Goal: Task Accomplishment & Management: Manage account settings

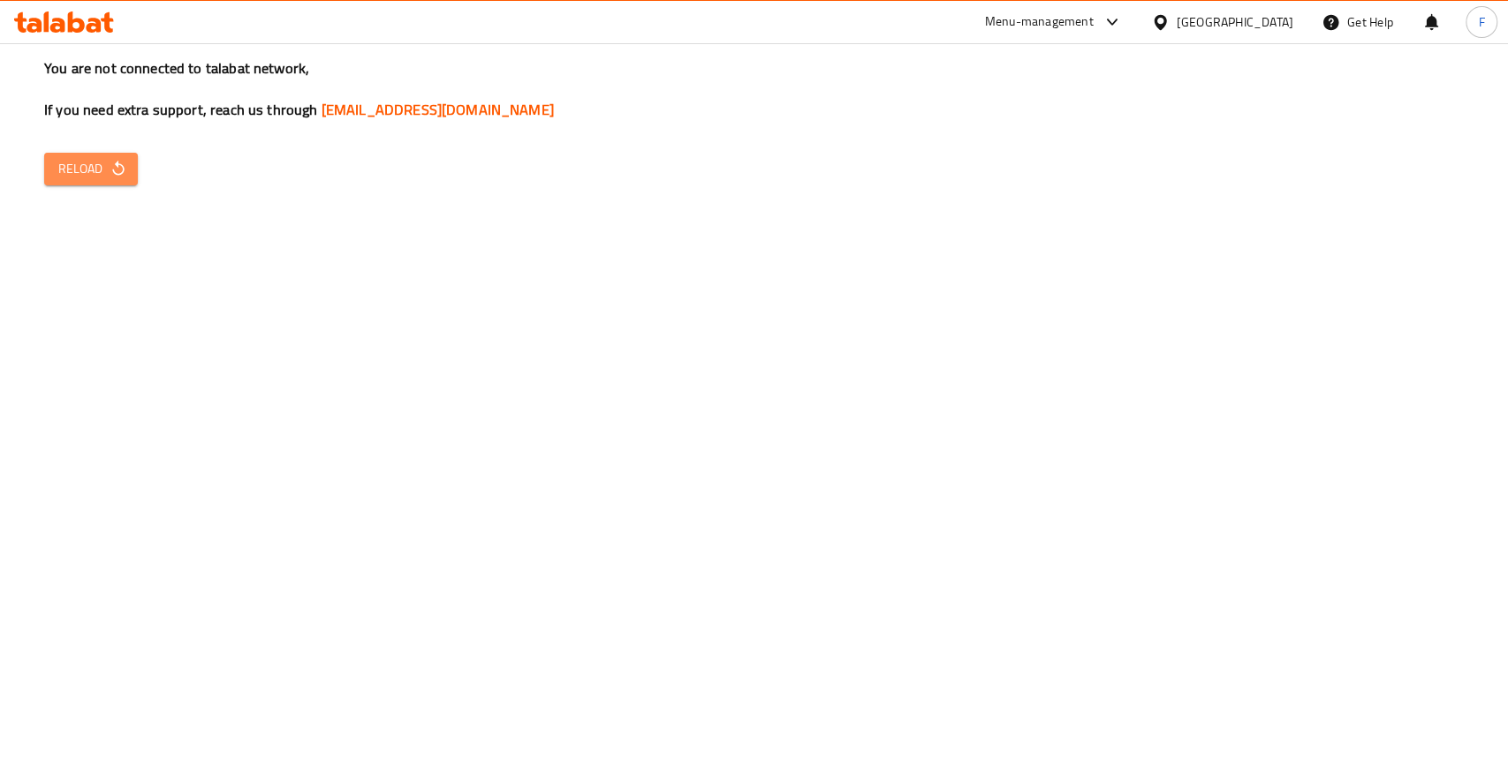
click at [113, 153] on button "Reload" at bounding box center [91, 169] width 94 height 33
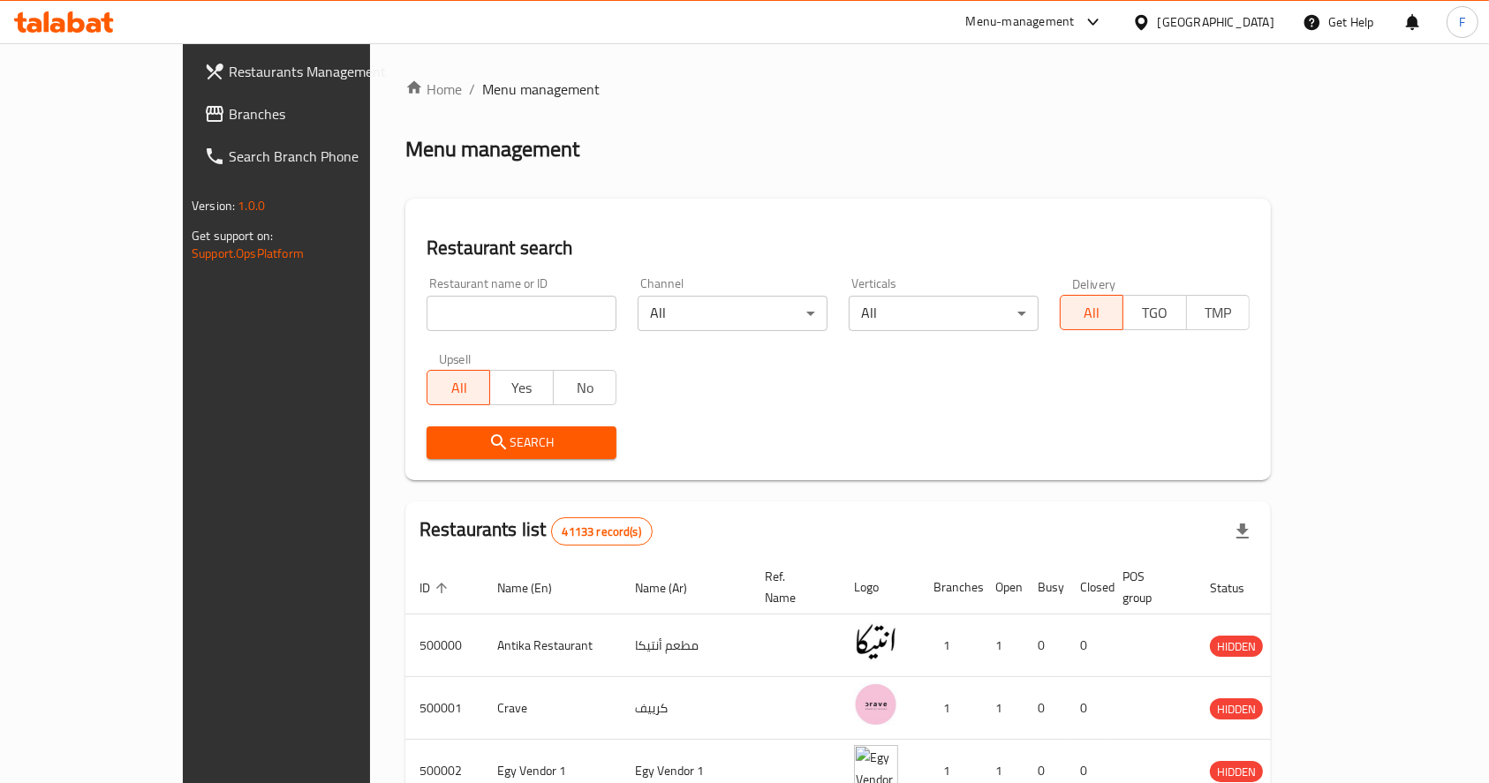
click at [479, 329] on input "search" at bounding box center [522, 313] width 190 height 35
type input "avanti"
click at [483, 439] on span "Search" at bounding box center [522, 443] width 162 height 22
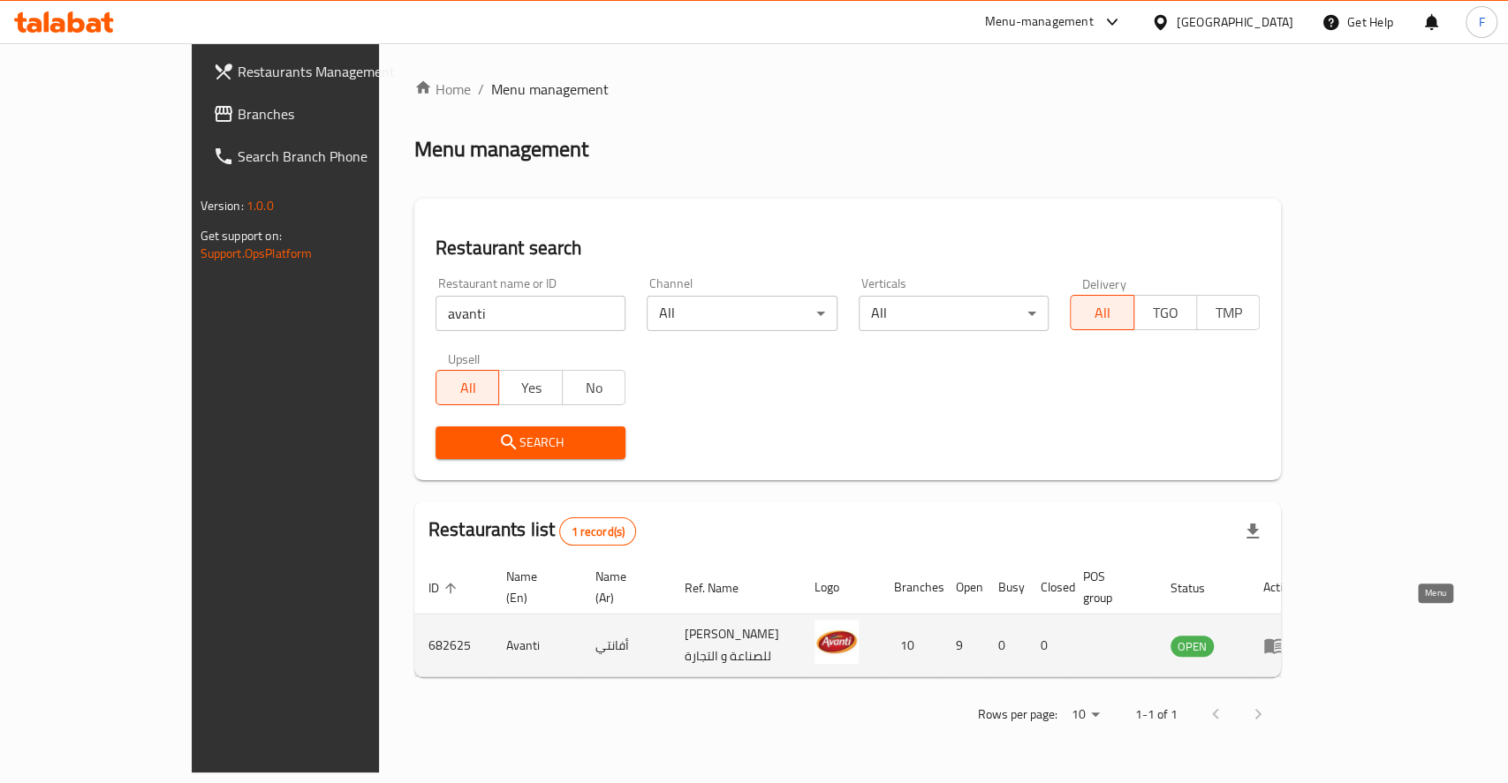
click at [1284, 635] on icon "enhanced table" at bounding box center [1273, 645] width 21 height 21
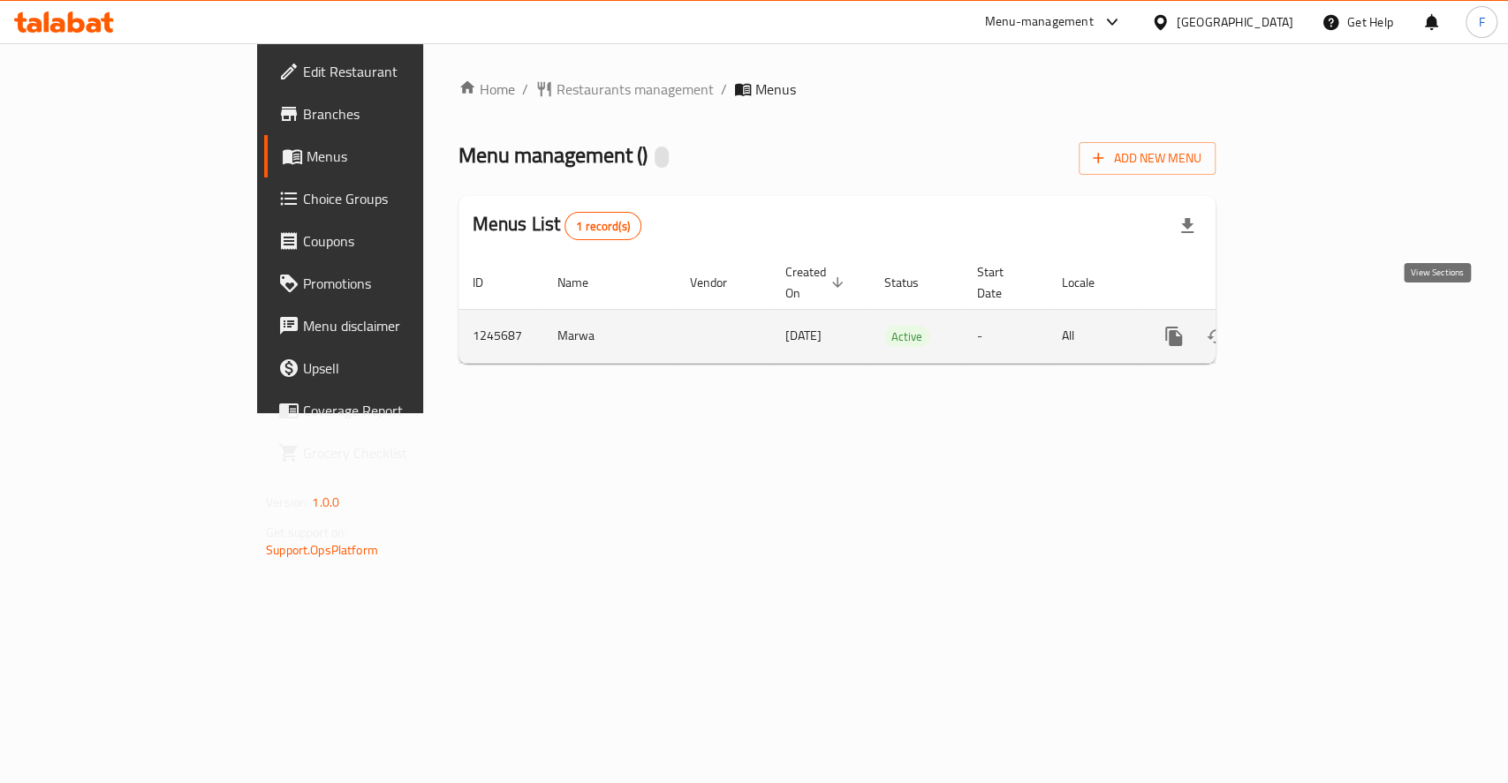
click at [1312, 326] on icon "enhanced table" at bounding box center [1300, 336] width 21 height 21
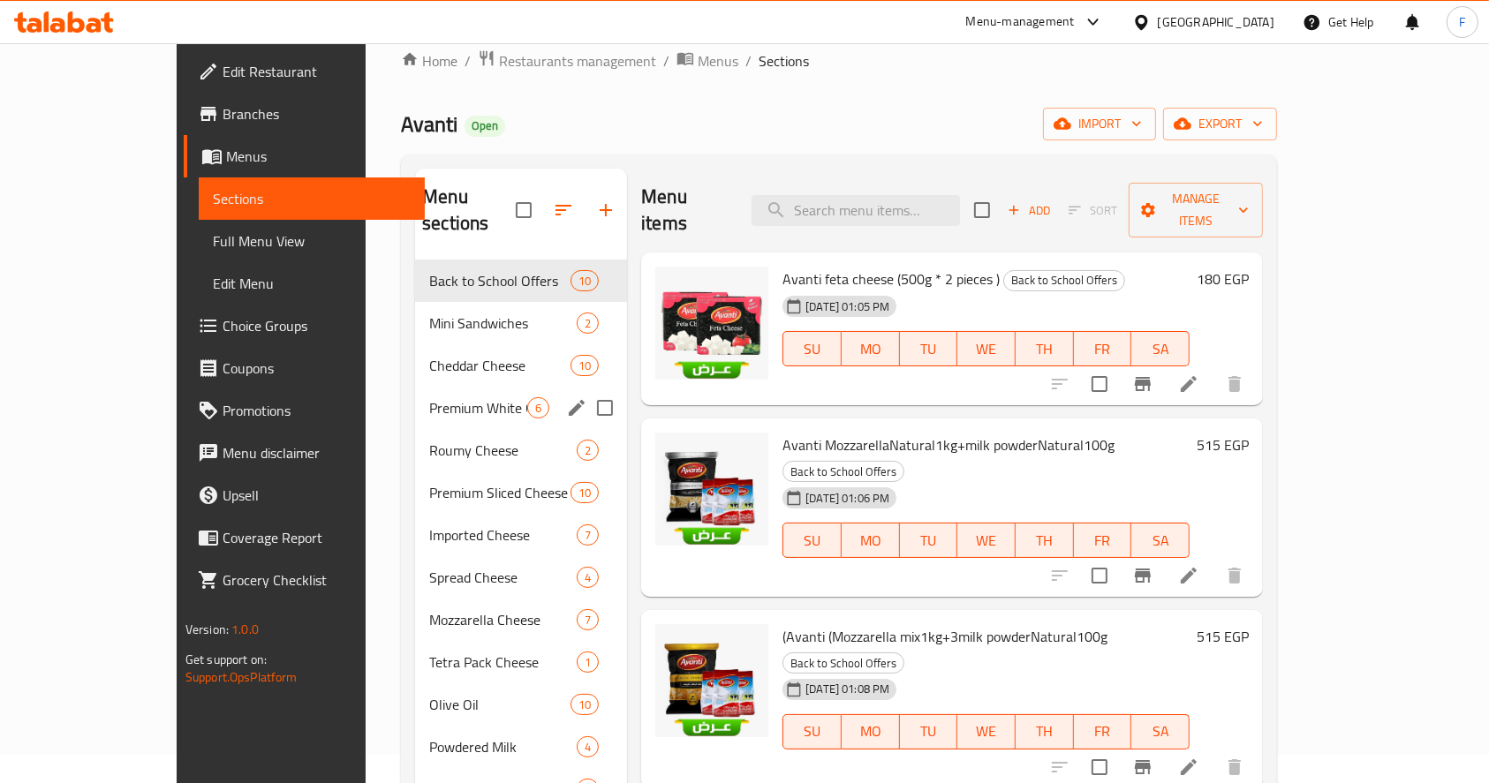
scroll to position [30, 0]
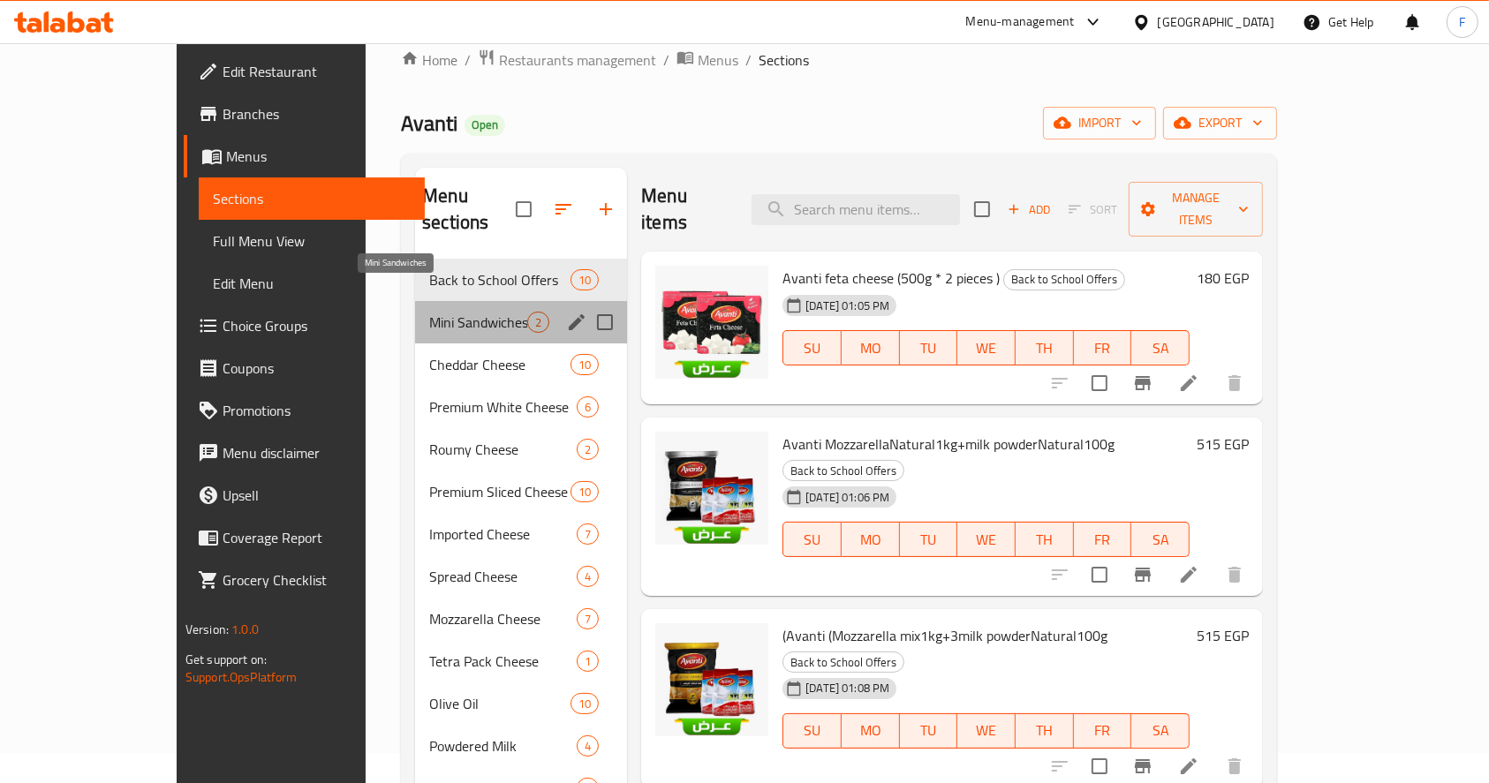
click at [429, 312] on span "Mini Sandwiches" at bounding box center [478, 322] width 98 height 21
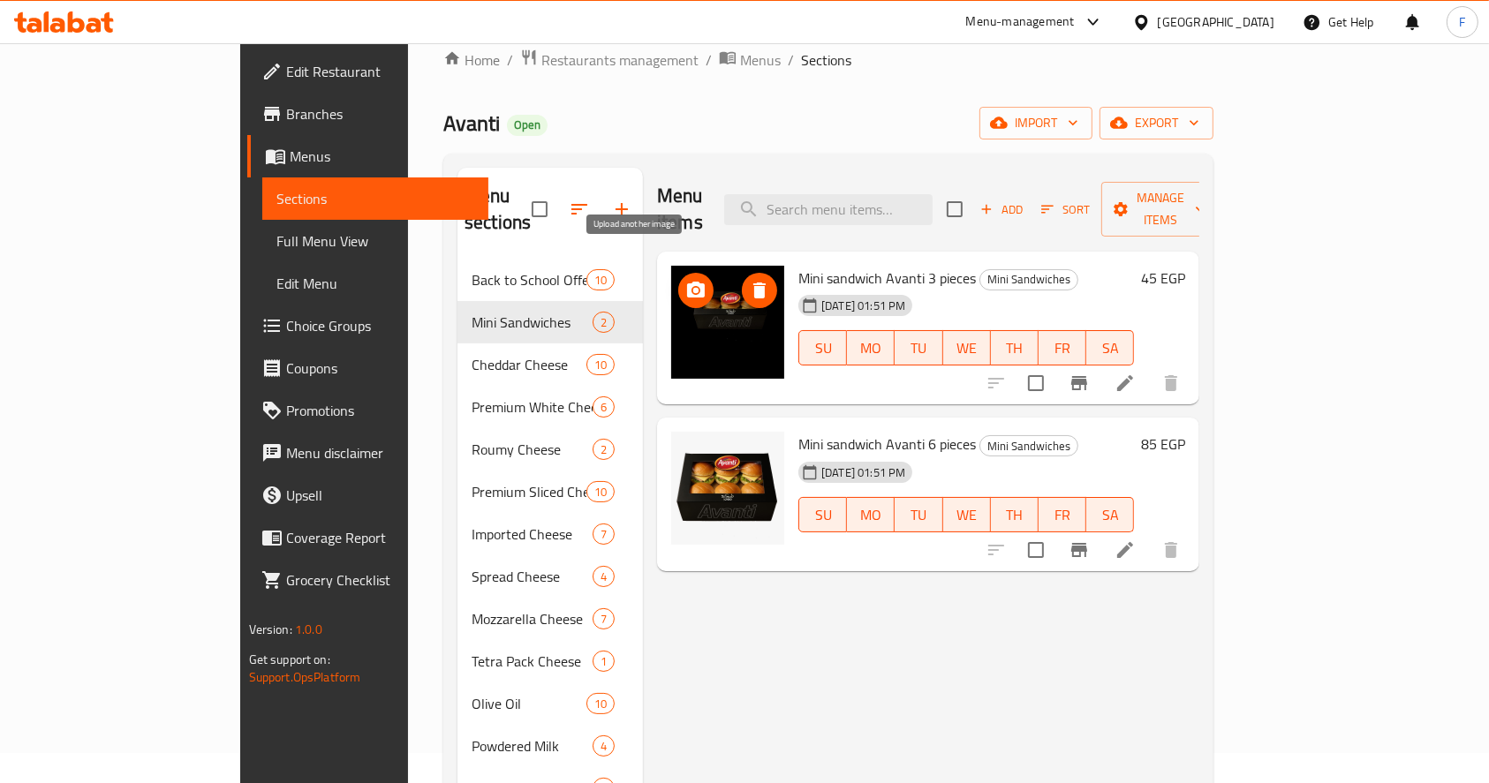
click at [687, 282] on icon "upload picture" at bounding box center [696, 290] width 18 height 16
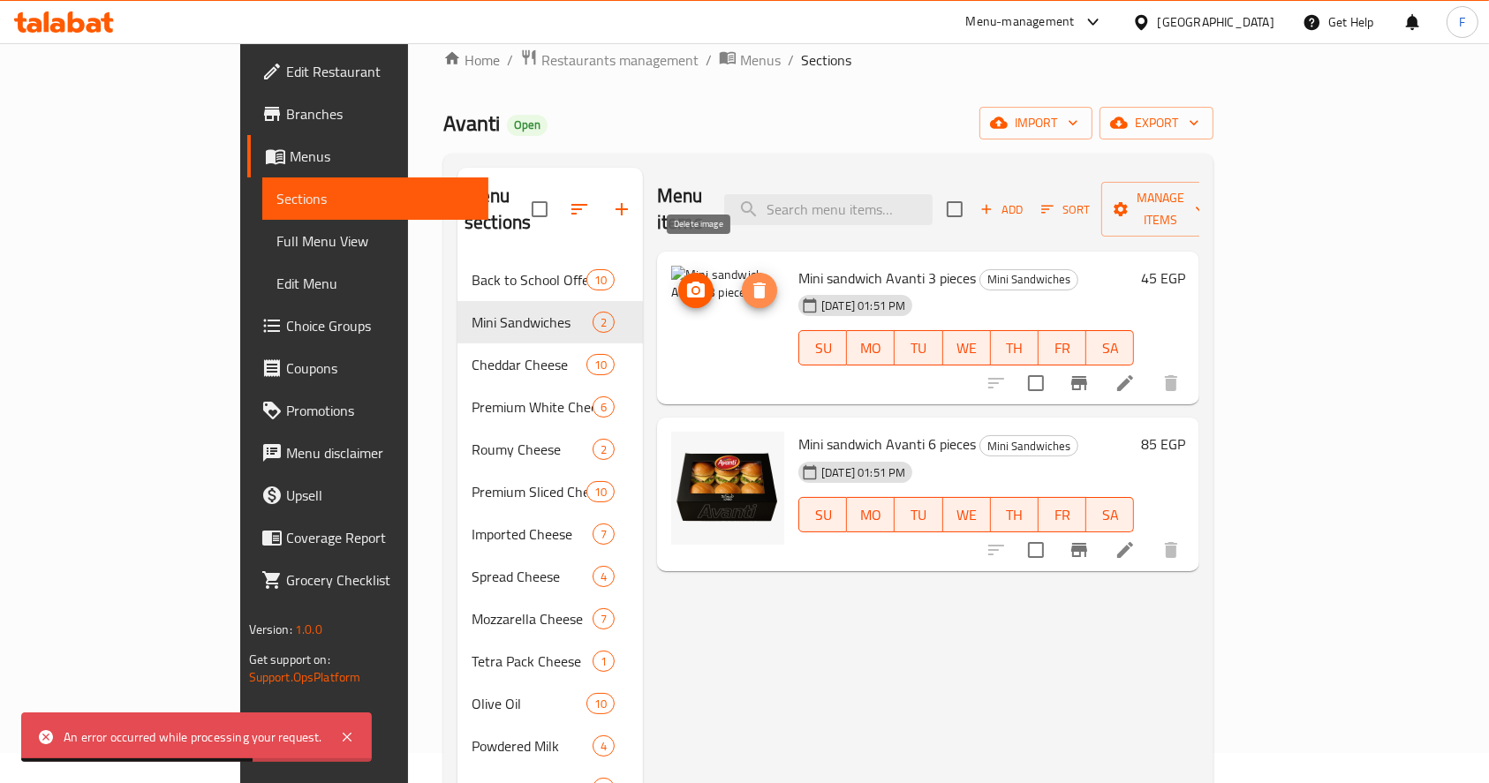
click at [749, 280] on icon "delete image" at bounding box center [759, 290] width 21 height 21
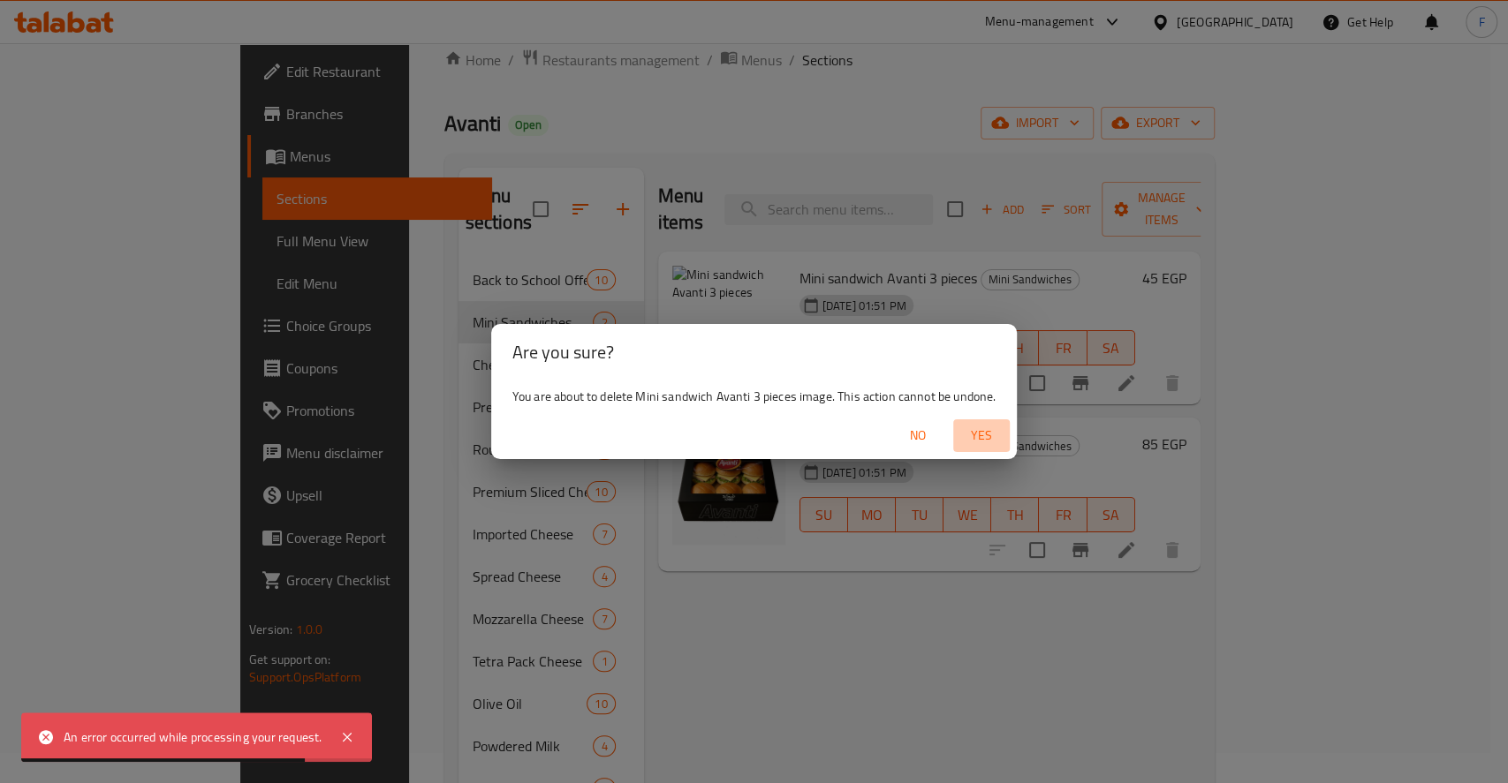
click at [971, 427] on span "Yes" at bounding box center [981, 436] width 42 height 22
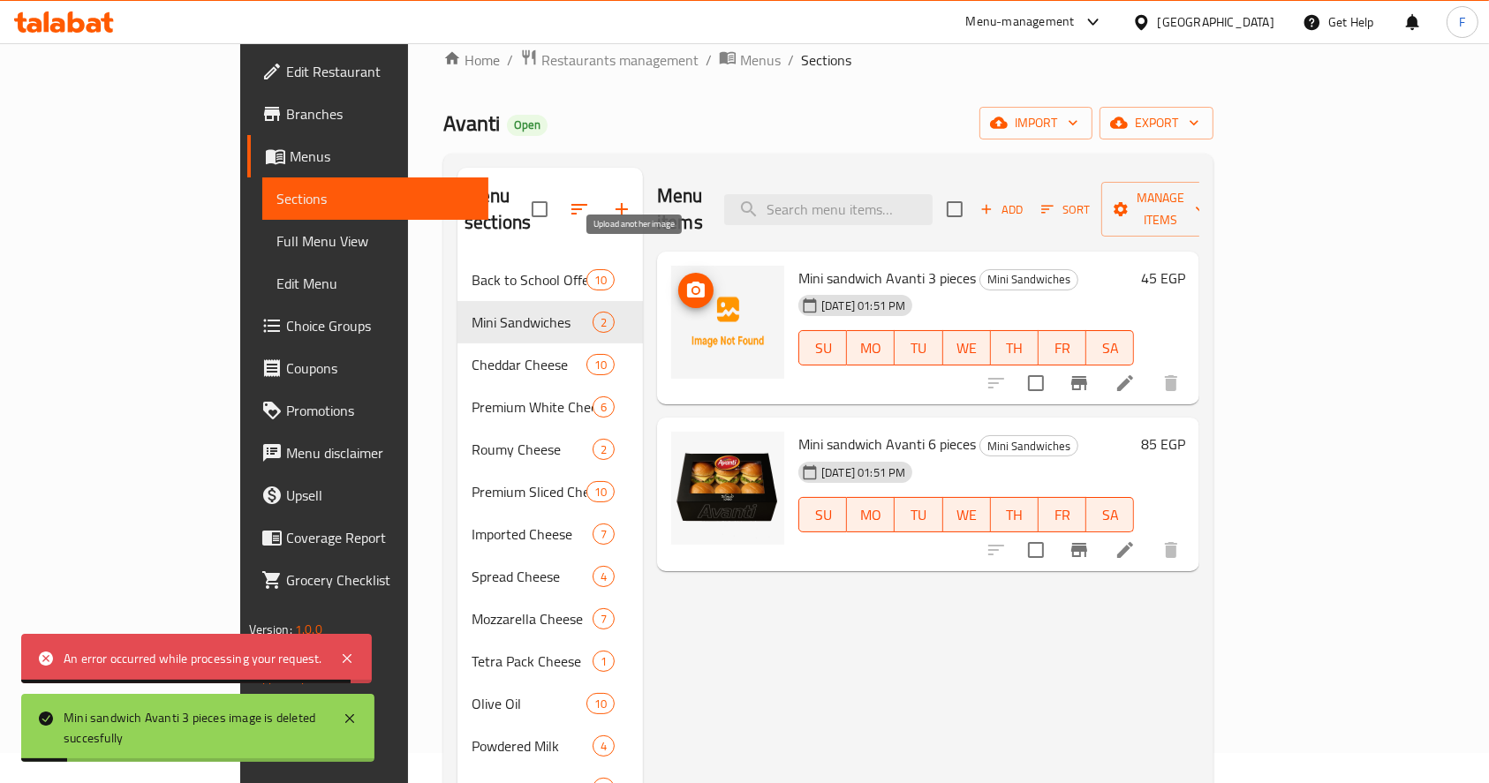
click at [693, 288] on circle "upload picture" at bounding box center [695, 290] width 5 height 5
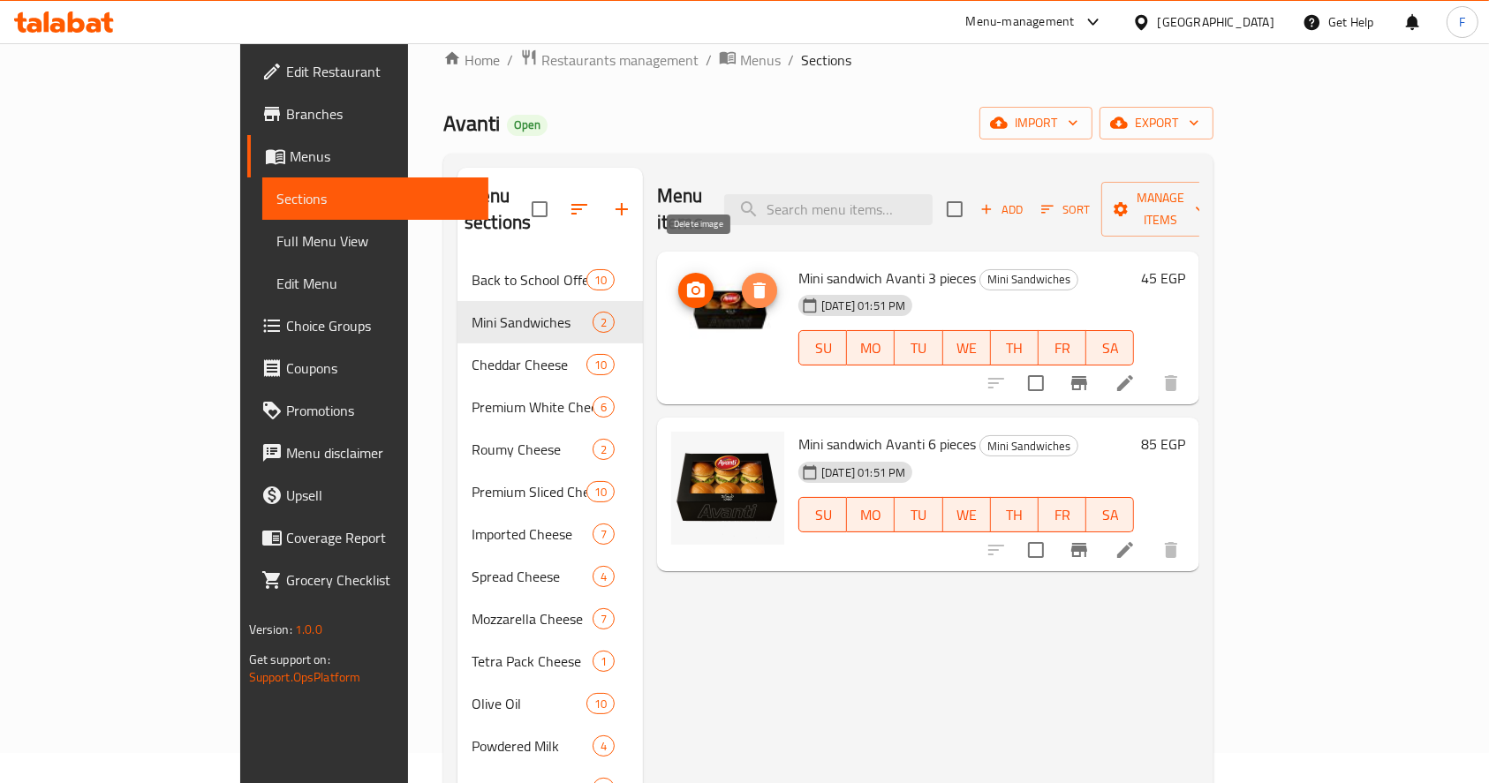
click at [753, 283] on icon "delete image" at bounding box center [759, 291] width 12 height 16
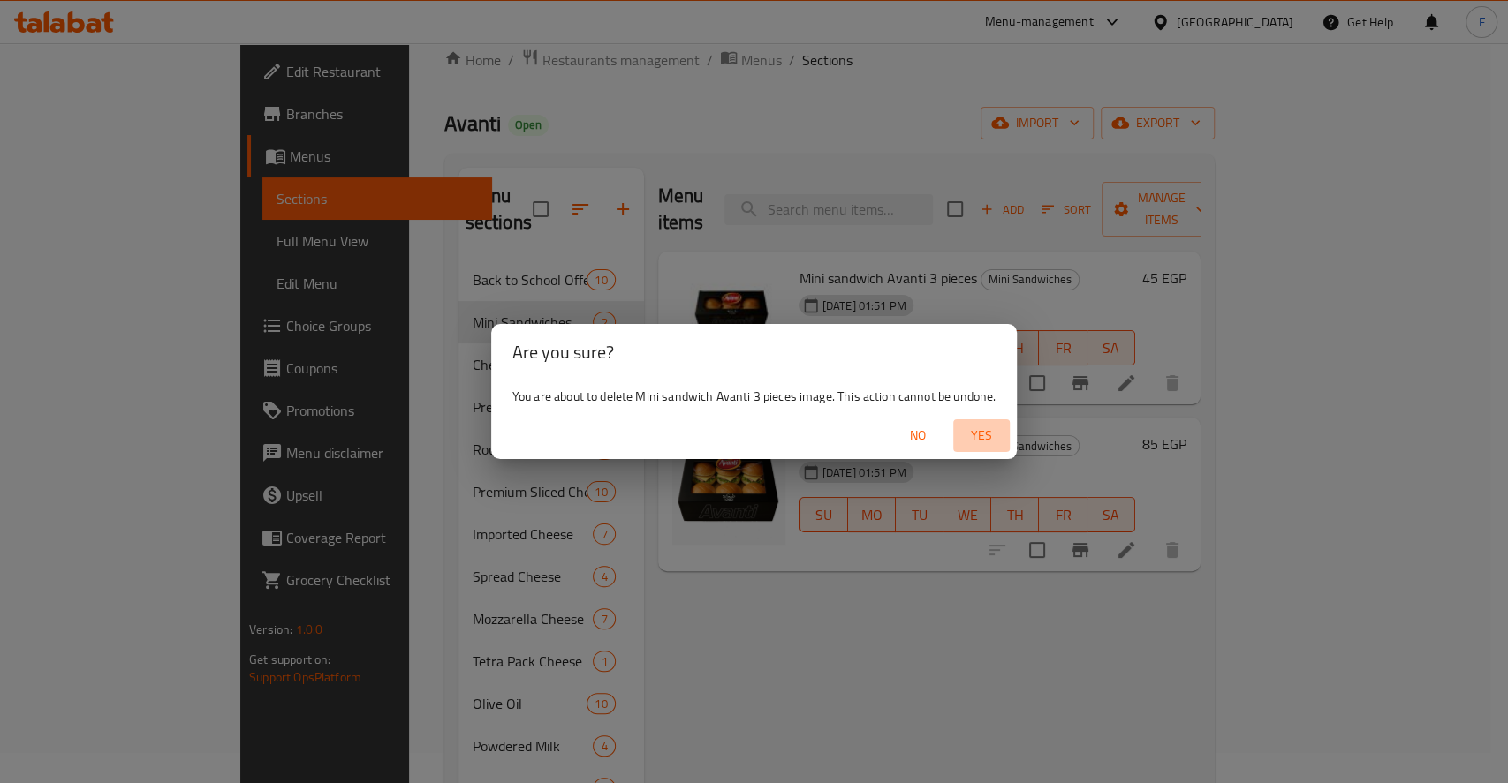
click at [980, 429] on span "Yes" at bounding box center [981, 436] width 42 height 22
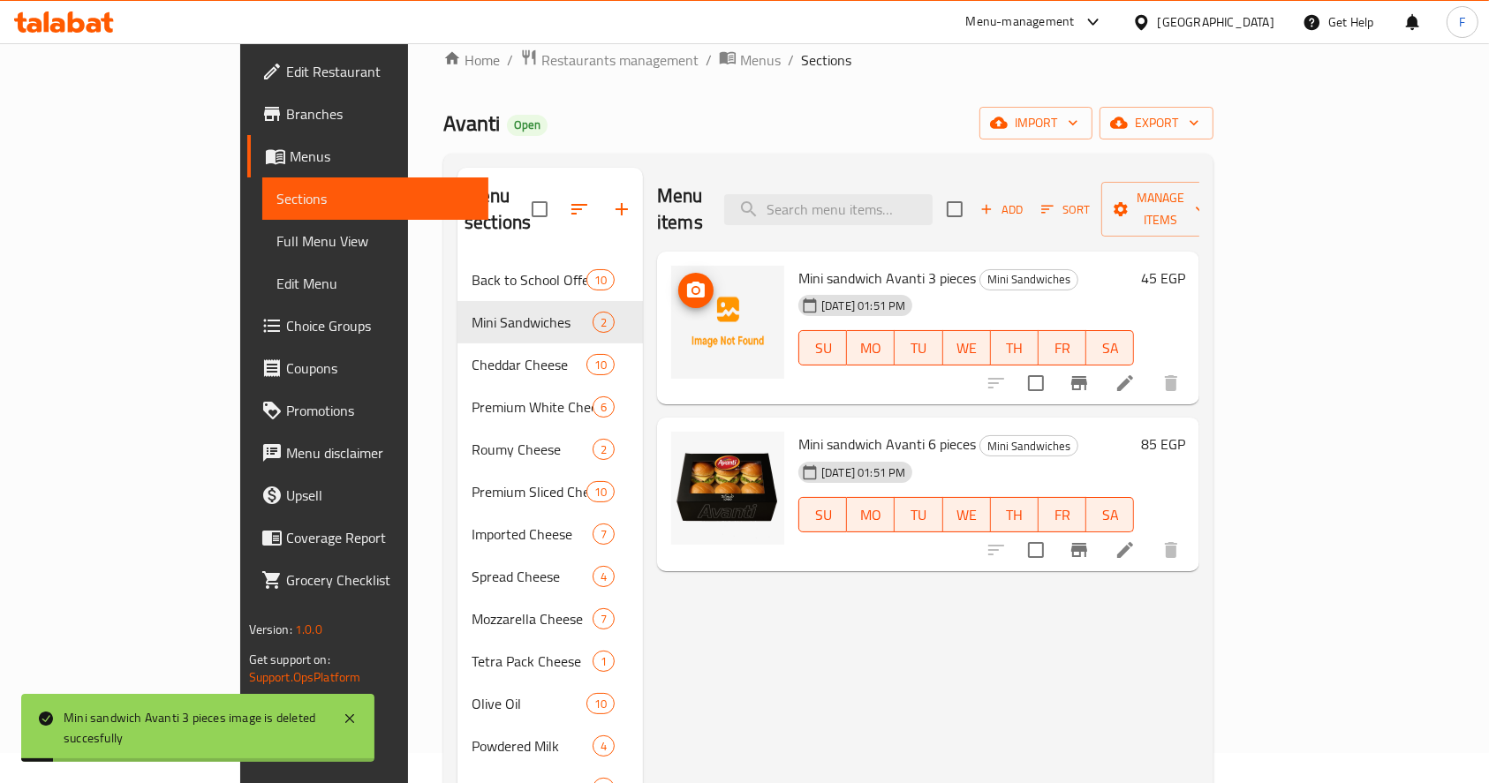
click at [693, 288] on circle "upload picture" at bounding box center [695, 290] width 5 height 5
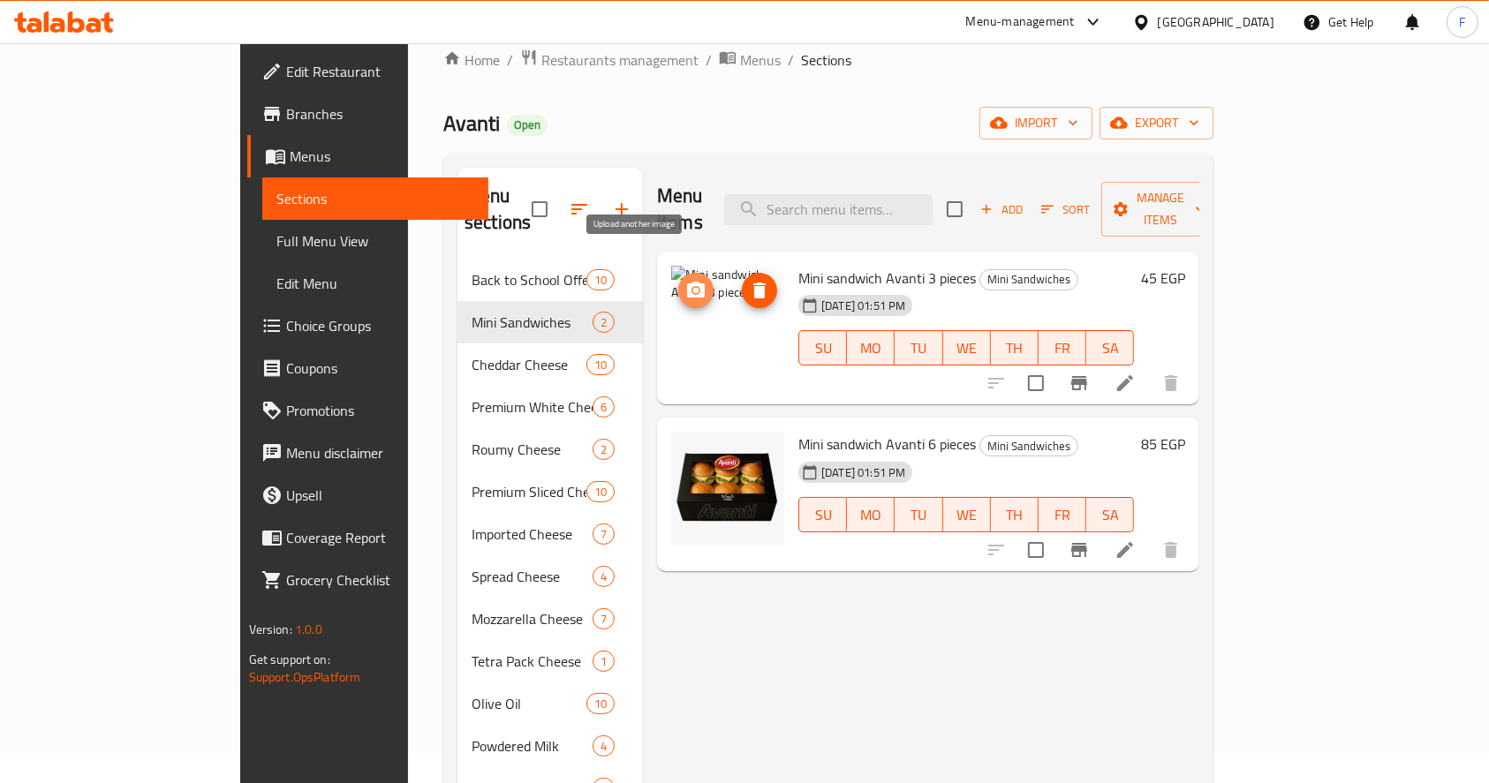
click at [687, 282] on icon "upload picture" at bounding box center [696, 290] width 18 height 16
click at [685, 280] on icon "upload picture" at bounding box center [695, 290] width 21 height 21
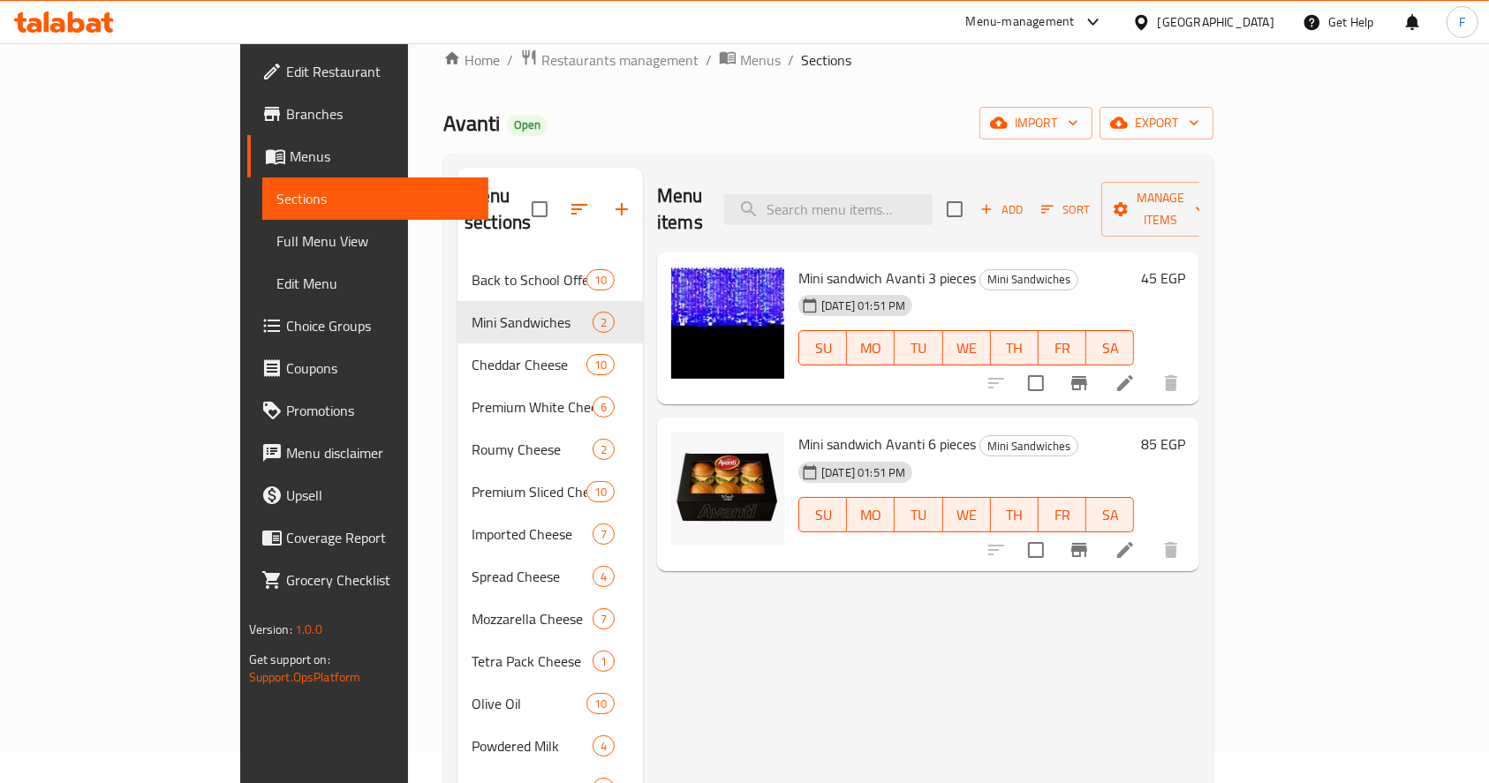
click at [78, 20] on icon at bounding box center [76, 21] width 17 height 21
